Goal: Navigation & Orientation: Find specific page/section

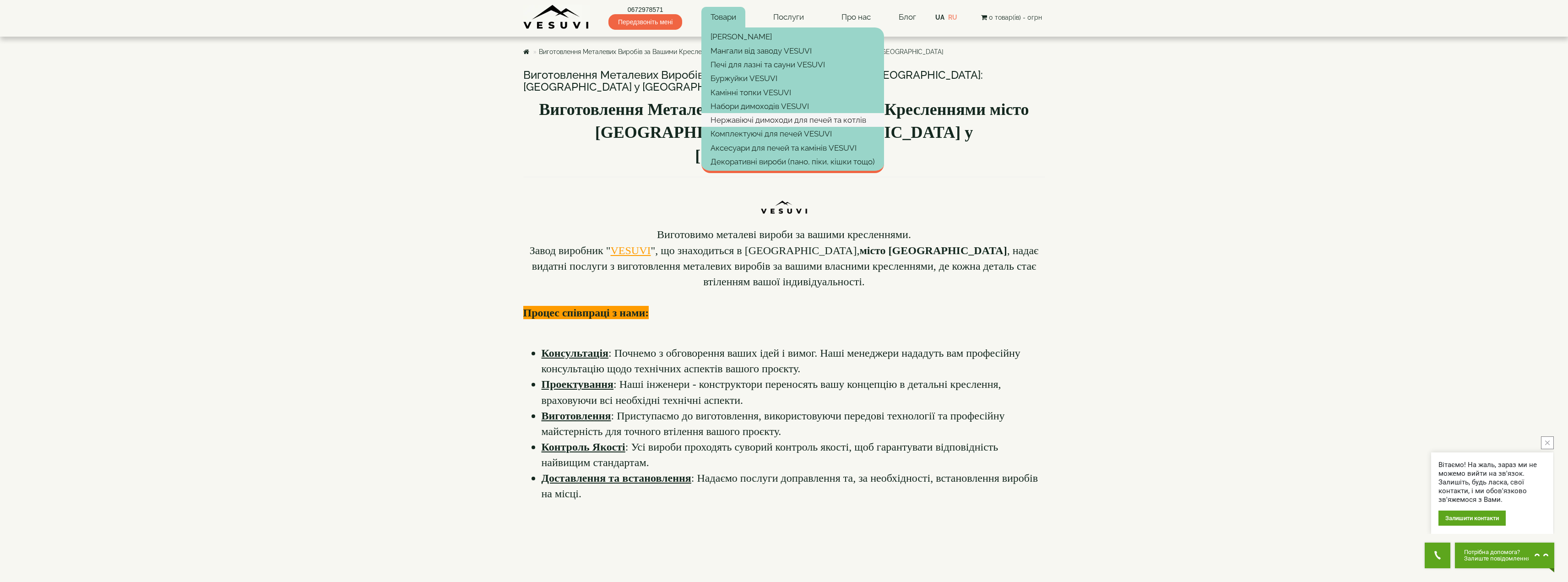
click at [733, 119] on link "Нержавіючі димоходи для печей та котлів" at bounding box center [793, 119] width 183 height 13
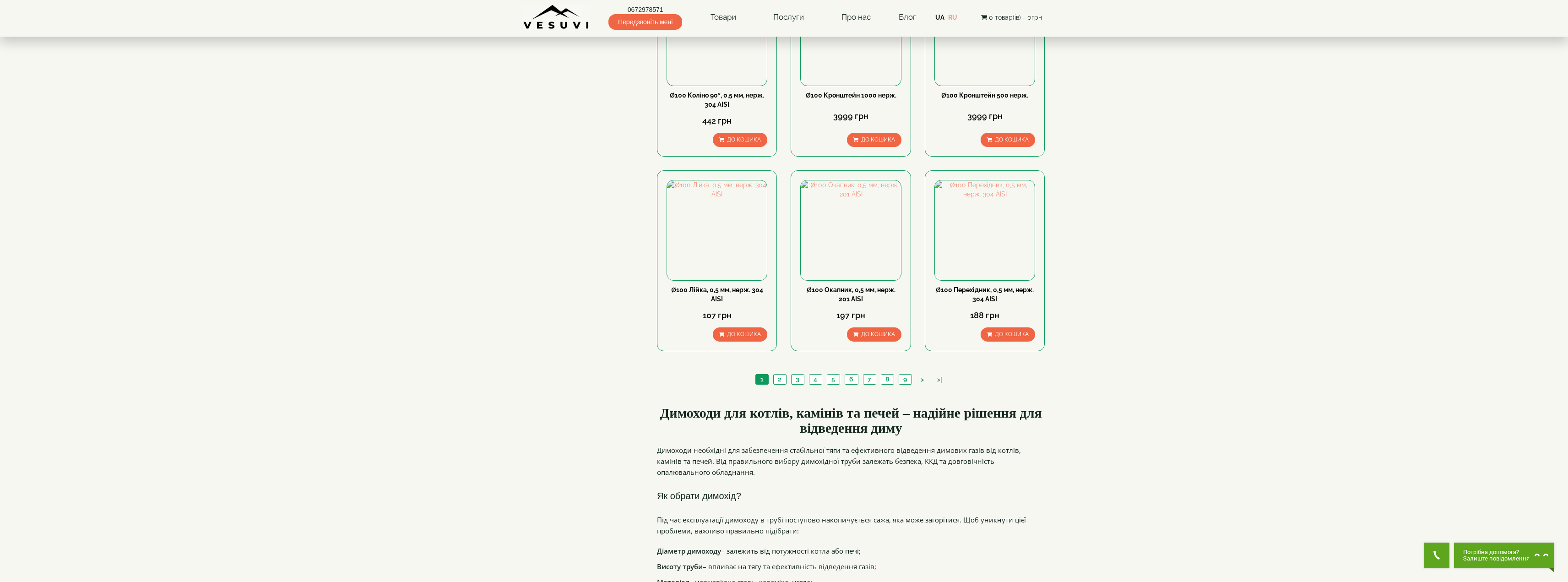
scroll to position [870, 0]
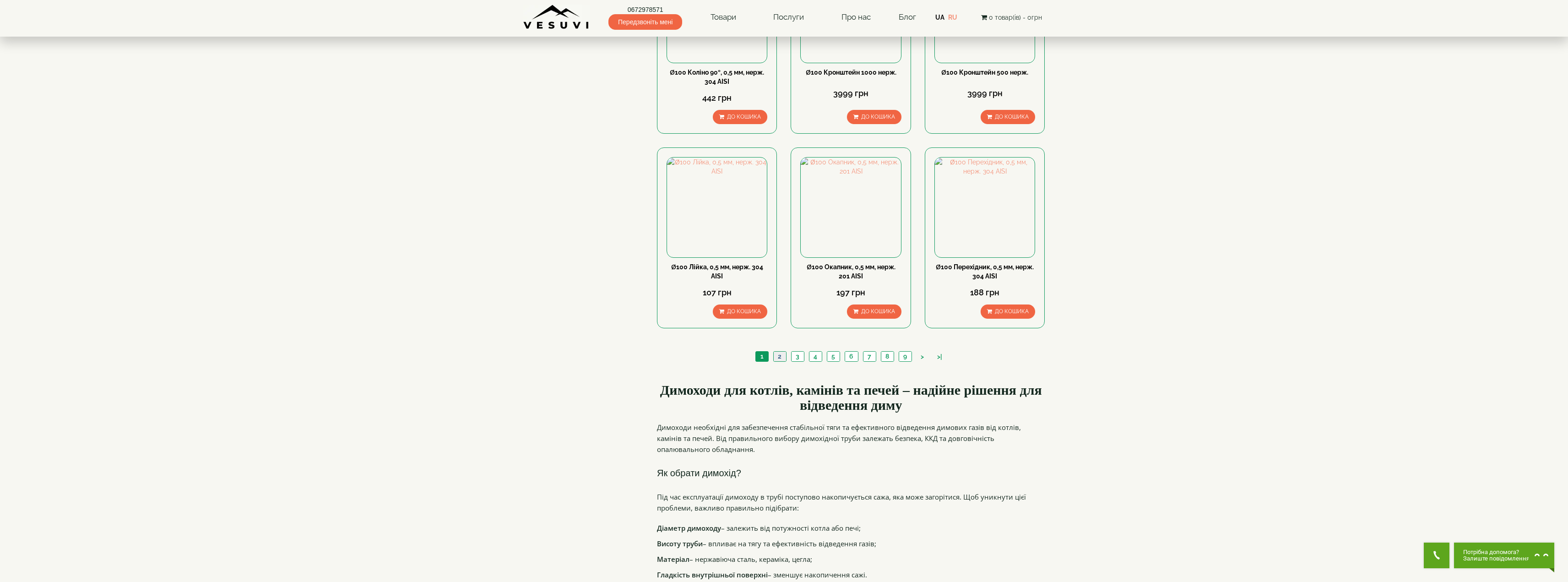
click at [780, 352] on link "2" at bounding box center [779, 357] width 13 height 10
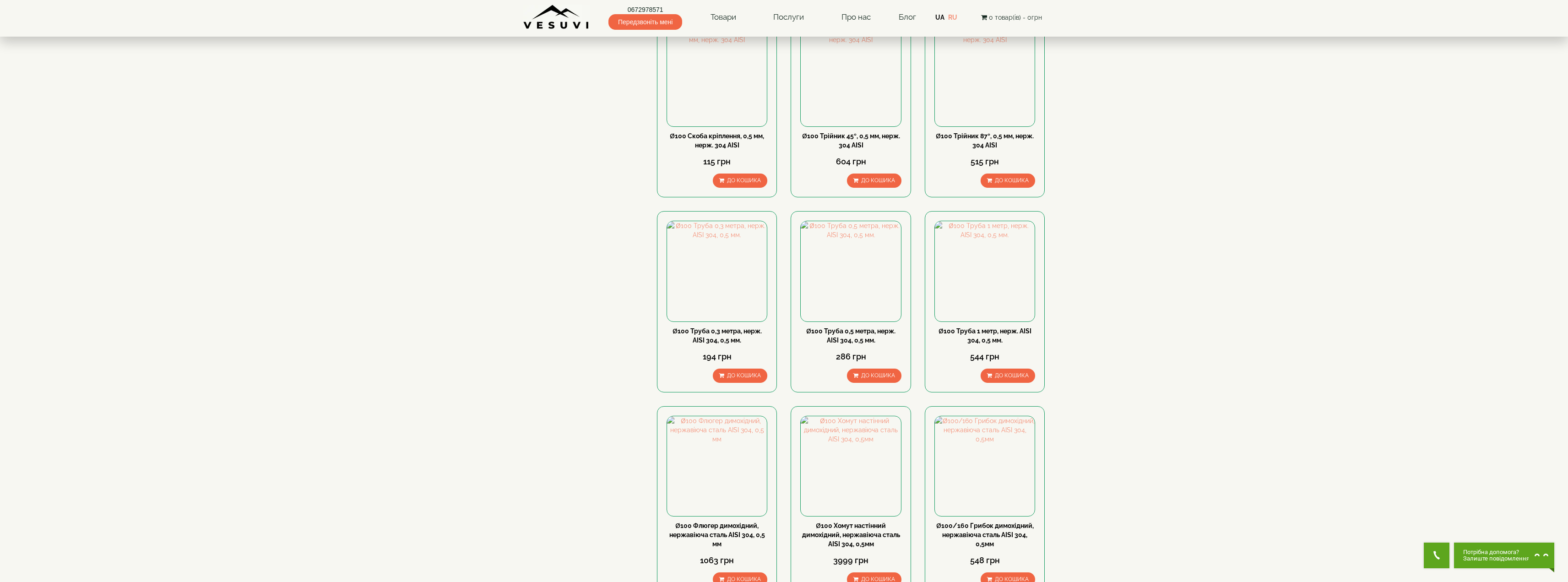
scroll to position [779, 0]
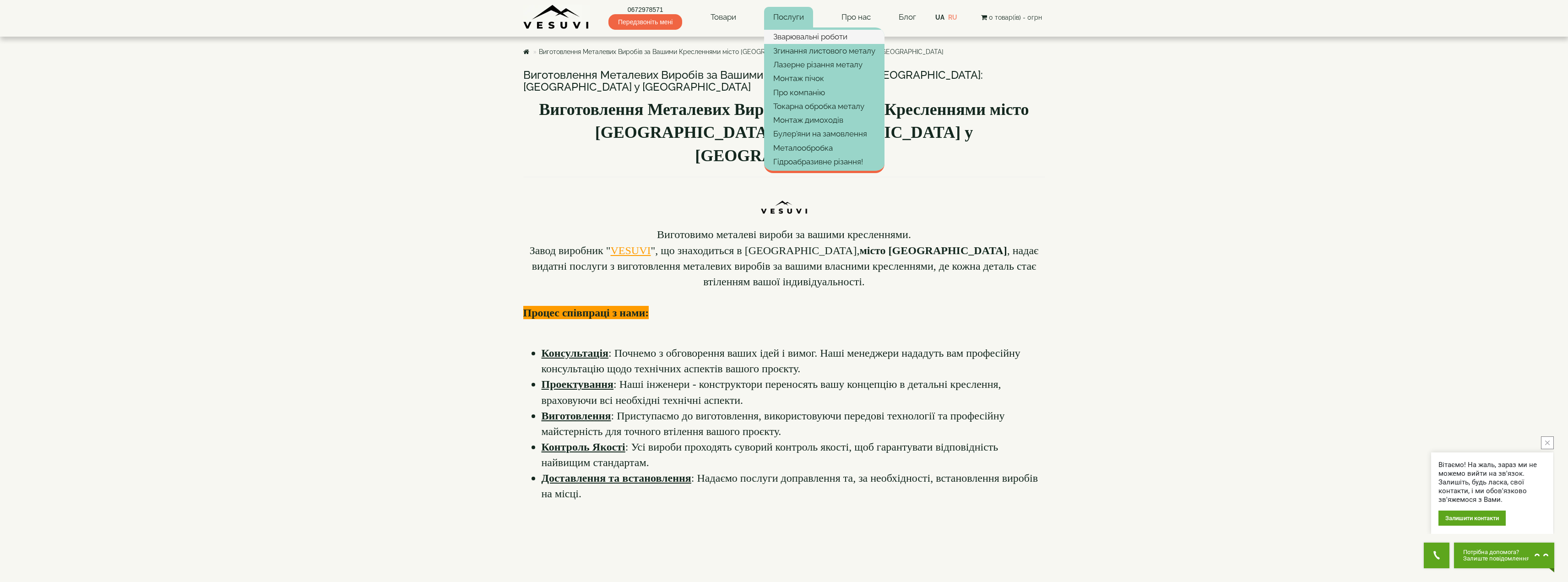
click at [797, 40] on link "Зварювальні роботи" at bounding box center [823, 37] width 120 height 13
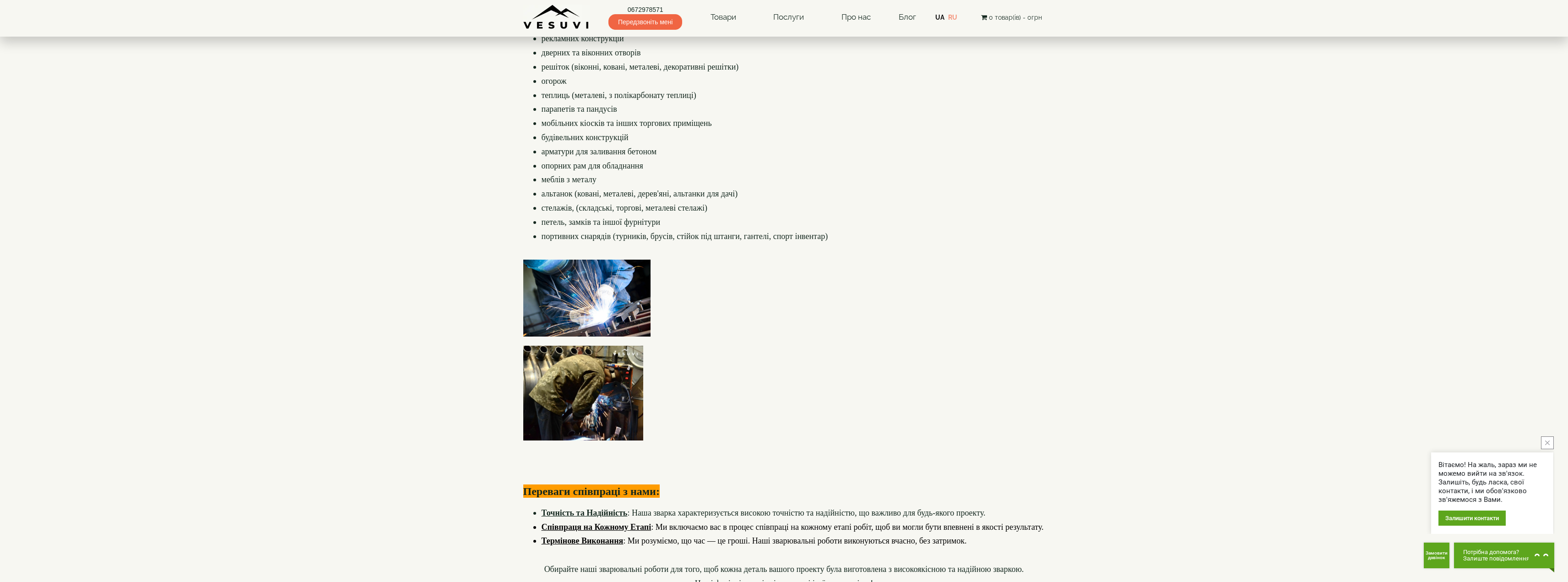
scroll to position [366, 0]
